Goal: Register for event/course

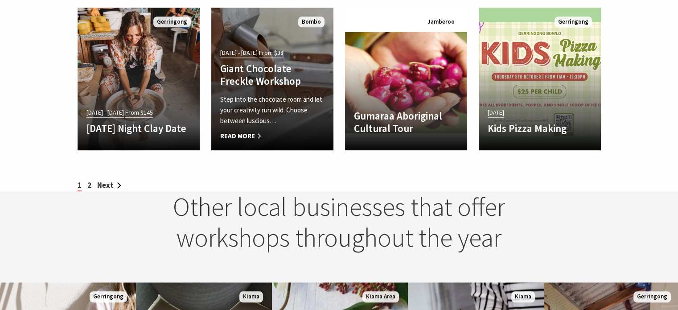
scroll to position [936, 0]
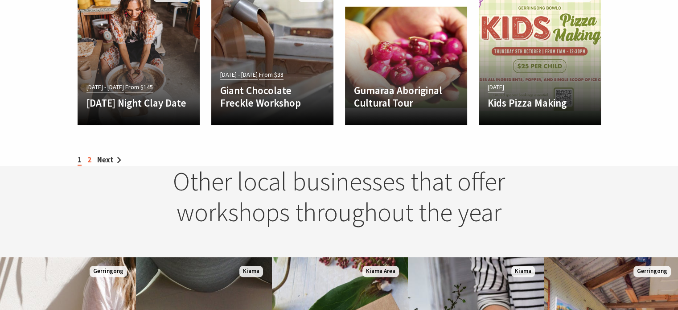
click at [88, 161] on link "2" at bounding box center [89, 160] width 4 height 10
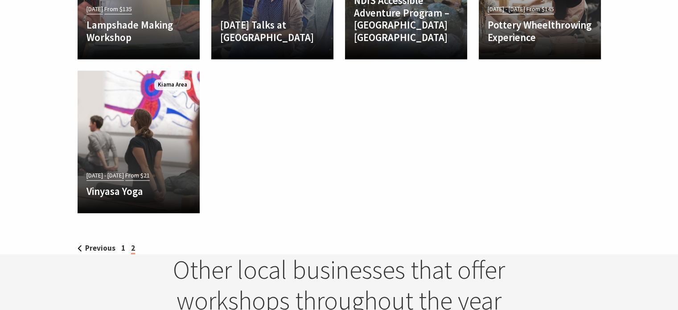
scroll to position [580, 0]
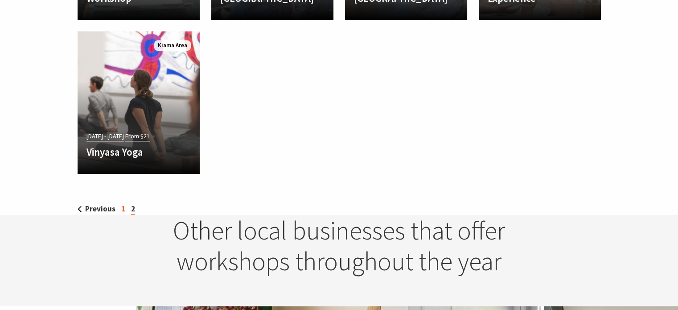
click at [121, 209] on link "1" at bounding box center [123, 209] width 4 height 10
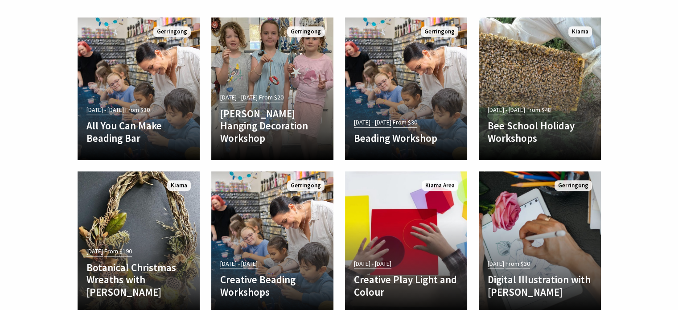
scroll to position [446, 0]
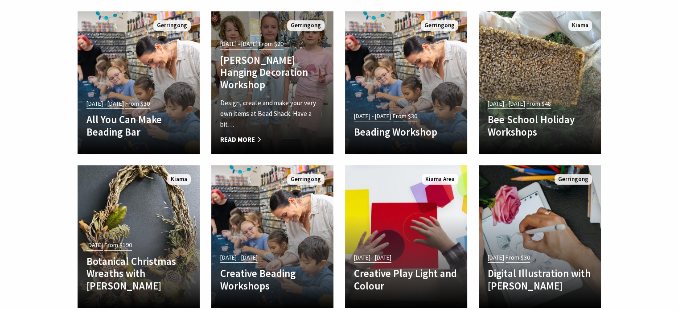
click at [253, 82] on h4 "Beachy Hanging Decoration Workshop" at bounding box center [272, 72] width 104 height 37
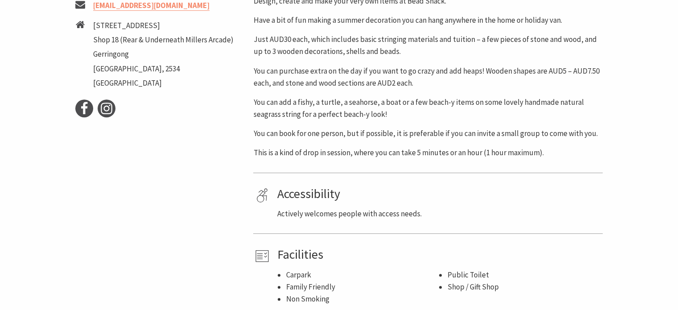
scroll to position [491, 0]
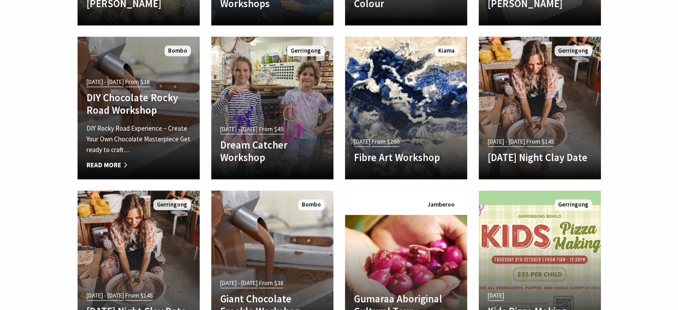
scroll to position [714, 0]
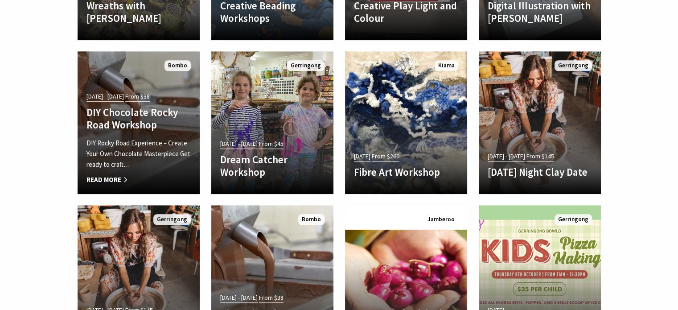
click at [125, 144] on p "DIY Rocky Road Experience – Create Your Own Chocolate Masterpiece Get ready to …" at bounding box center [139, 154] width 104 height 32
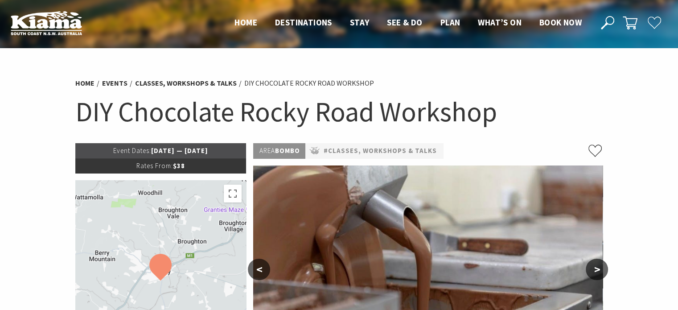
click at [187, 277] on div at bounding box center [160, 280] width 171 height 201
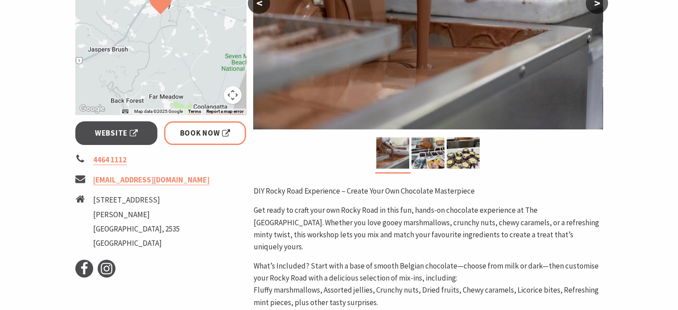
scroll to position [268, 0]
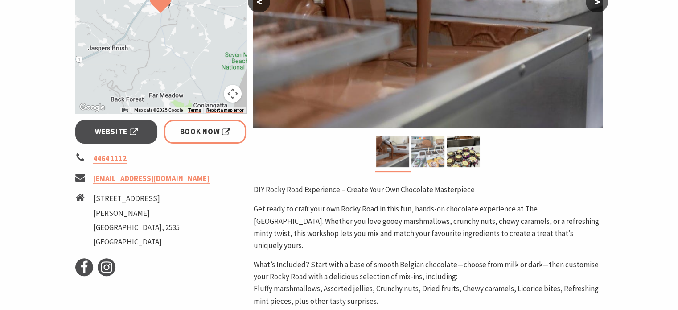
click at [433, 152] on img at bounding box center [428, 151] width 33 height 31
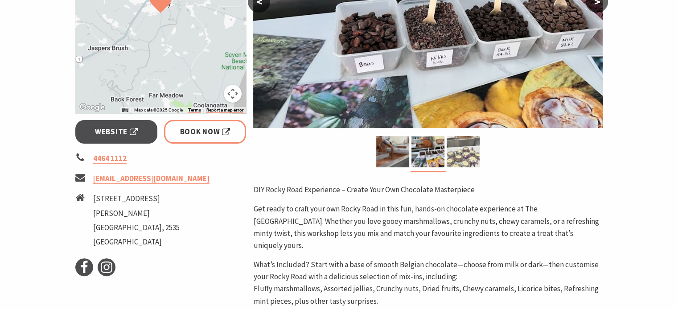
click at [470, 153] on img at bounding box center [463, 151] width 33 height 31
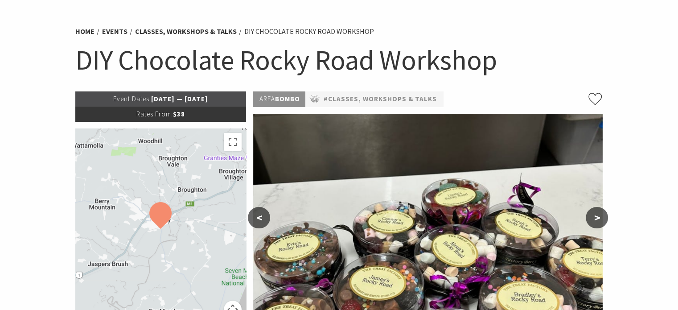
scroll to position [0, 0]
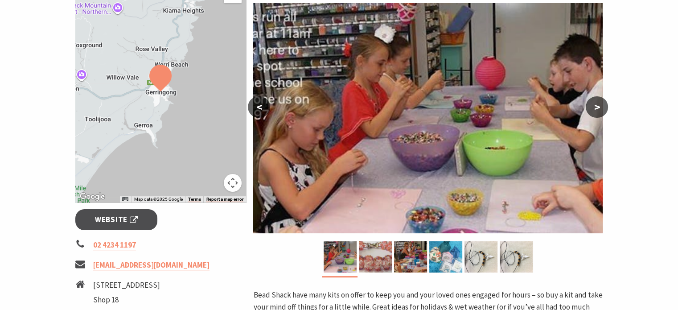
scroll to position [134, 0]
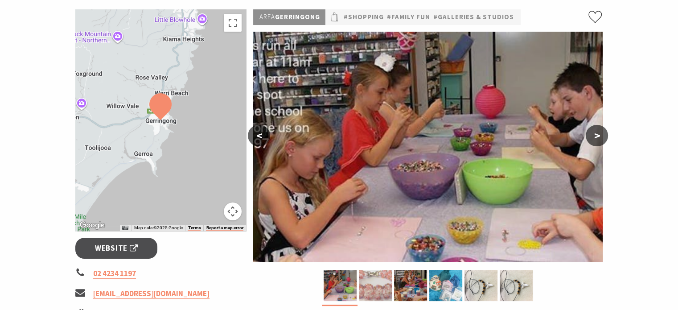
click at [375, 291] on img at bounding box center [375, 285] width 33 height 31
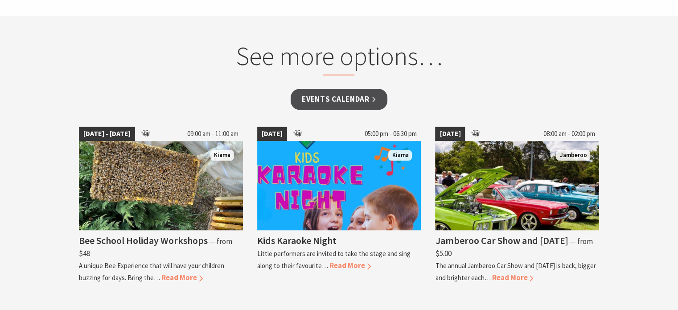
scroll to position [714, 0]
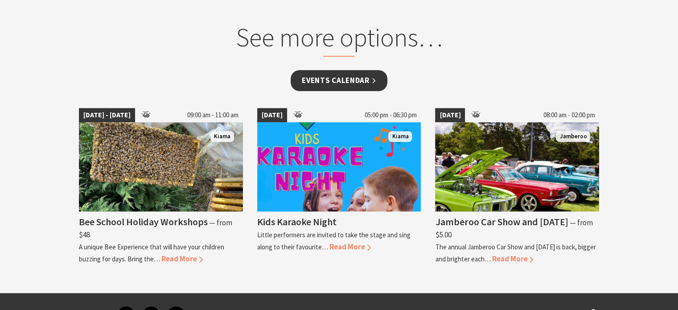
click at [316, 84] on link "Events Calendar" at bounding box center [339, 80] width 97 height 21
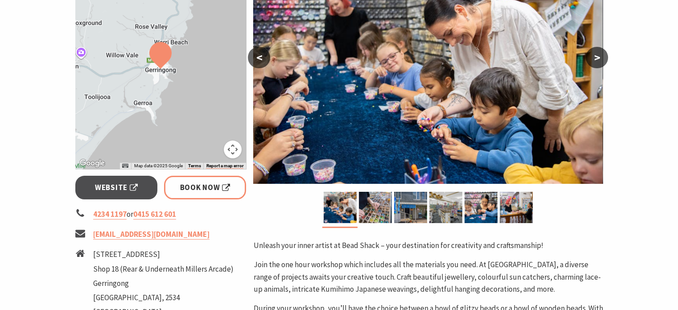
scroll to position [268, 0]
